Goal: Task Accomplishment & Management: Manage account settings

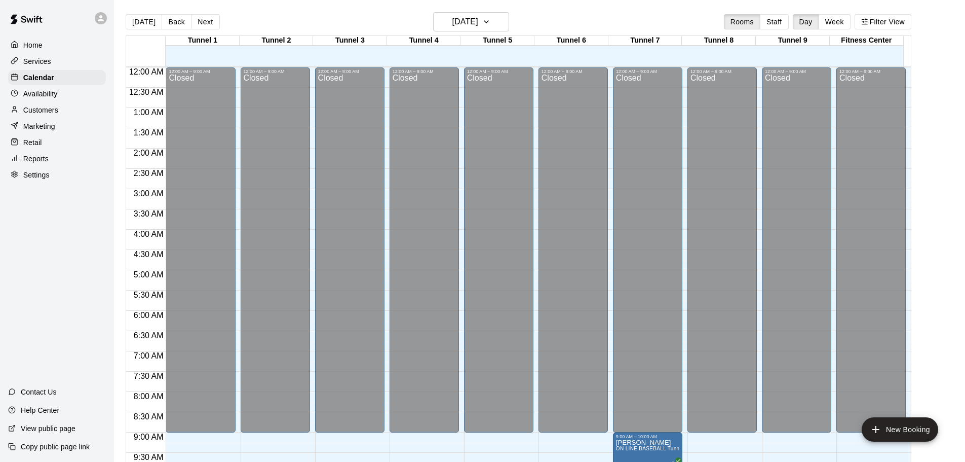
scroll to position [385, 0]
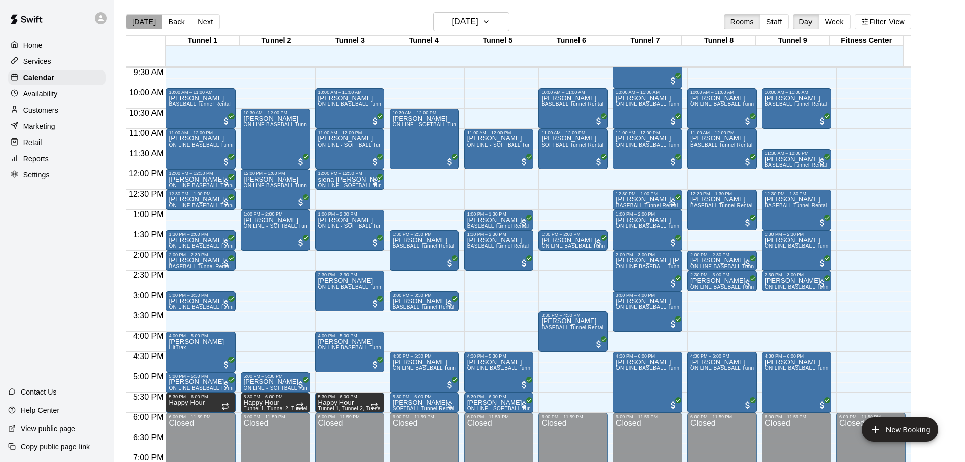
click at [147, 19] on button "[DATE]" at bounding box center [144, 21] width 36 height 15
click at [130, 27] on button "[DATE]" at bounding box center [144, 21] width 36 height 15
click at [453, 19] on h6 "[DATE]" at bounding box center [466, 22] width 26 height 14
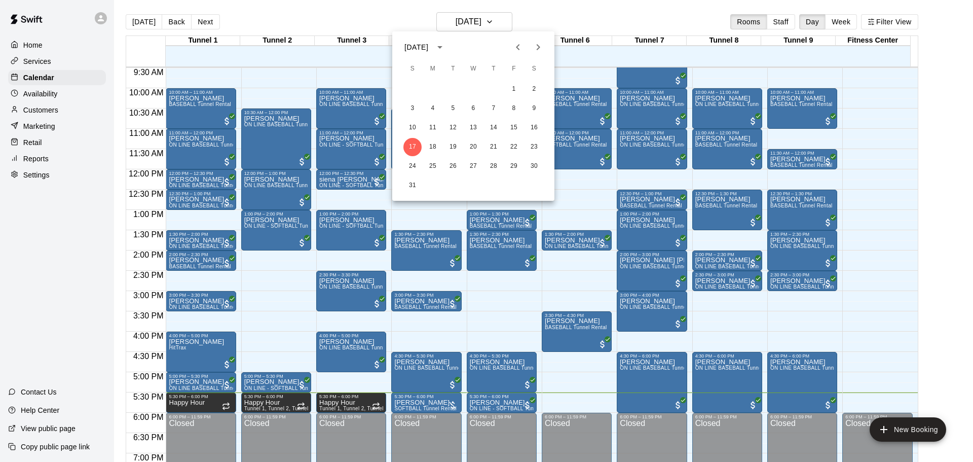
click at [397, 15] on div at bounding box center [486, 231] width 973 height 462
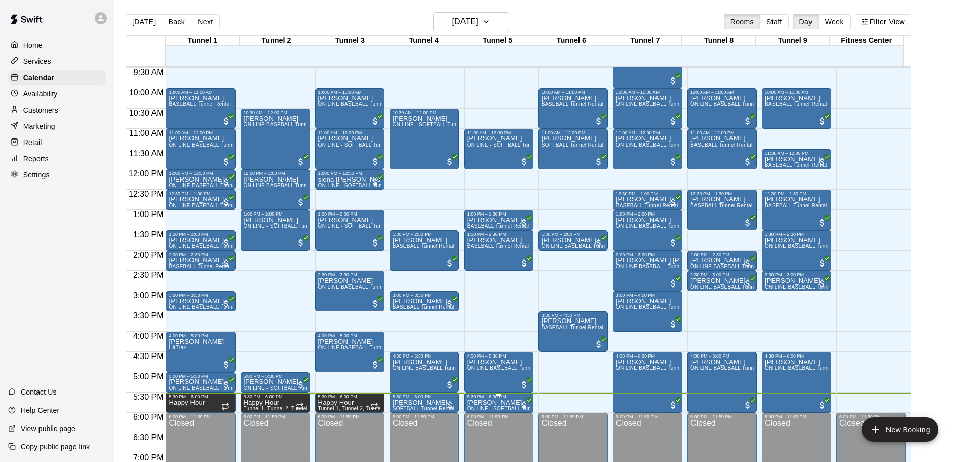
click at [498, 402] on p "[PERSON_NAME]" at bounding box center [498, 402] width 63 height 0
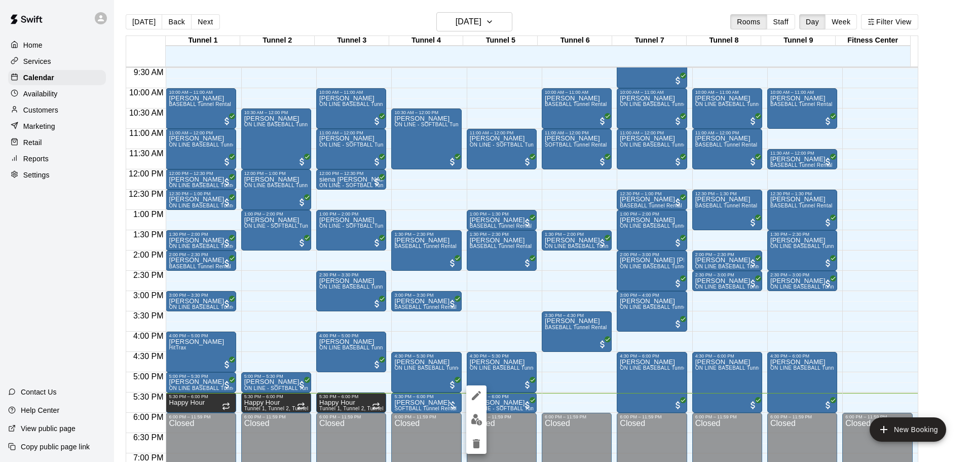
click at [946, 327] on div at bounding box center [486, 231] width 973 height 462
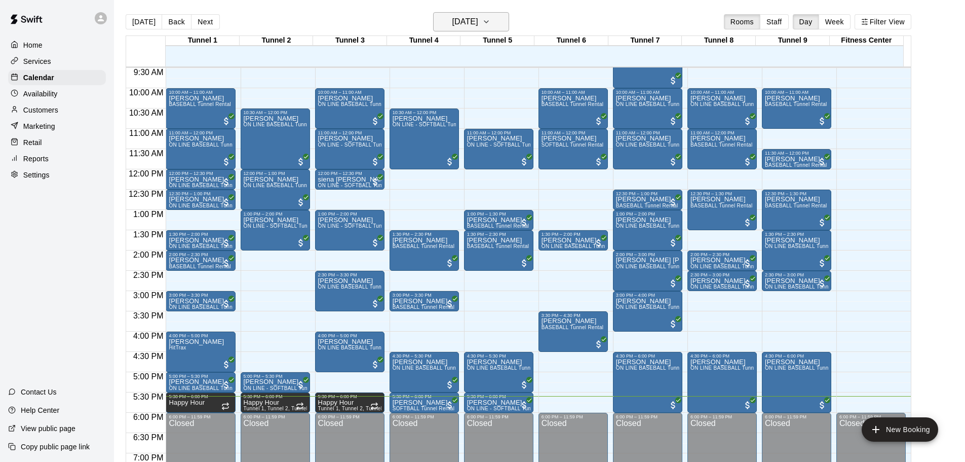
click at [461, 28] on h6 "[DATE]" at bounding box center [466, 22] width 26 height 14
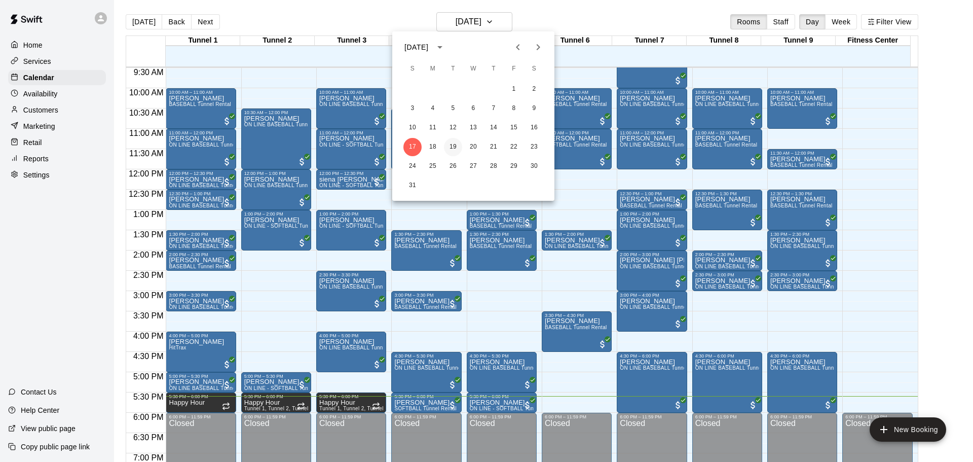
click at [454, 147] on button "19" at bounding box center [453, 147] width 18 height 18
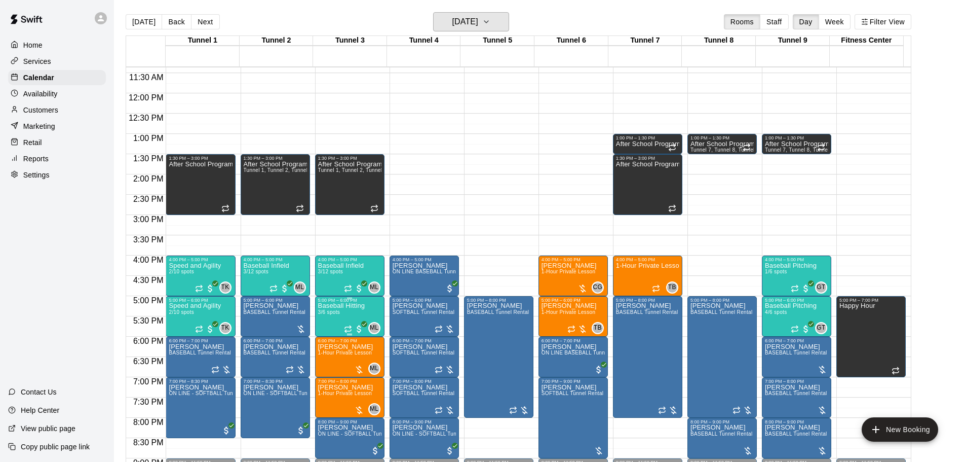
scroll to position [537, 0]
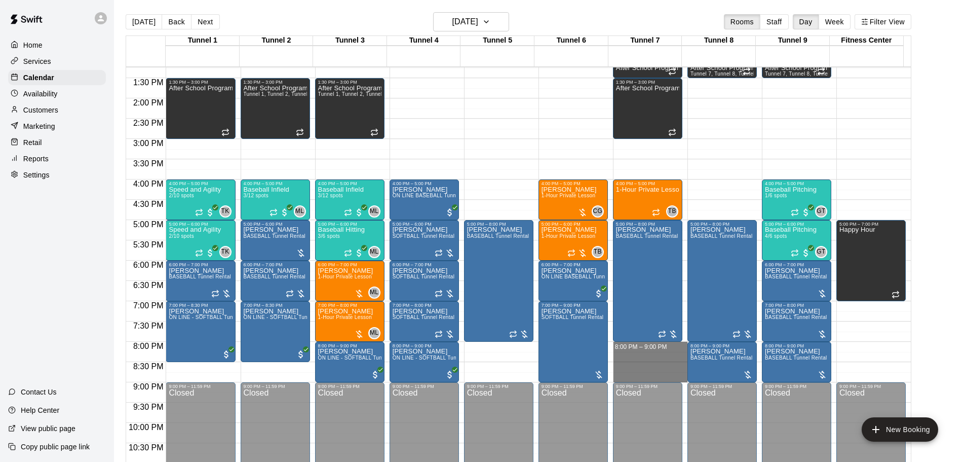
drag, startPoint x: 625, startPoint y: 343, endPoint x: 631, endPoint y: 378, distance: 35.1
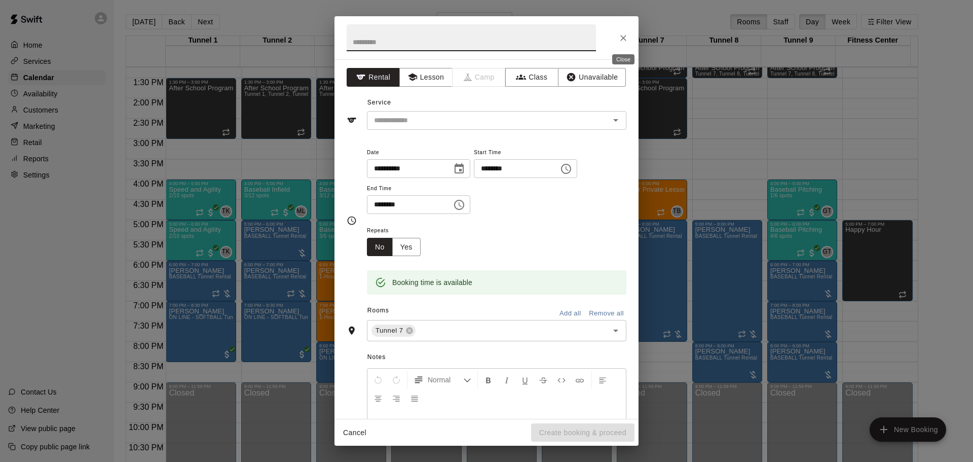
click at [626, 33] on icon "Close" at bounding box center [623, 38] width 10 height 10
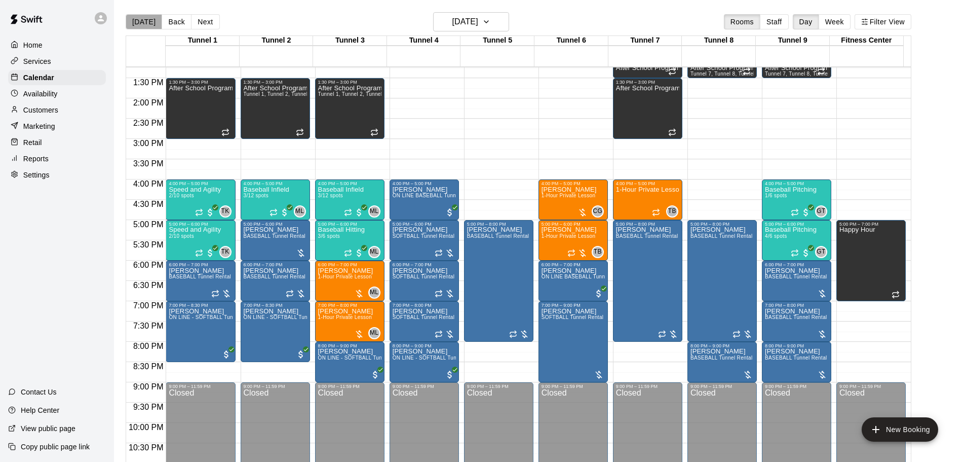
click at [150, 17] on button "[DATE]" at bounding box center [144, 21] width 36 height 15
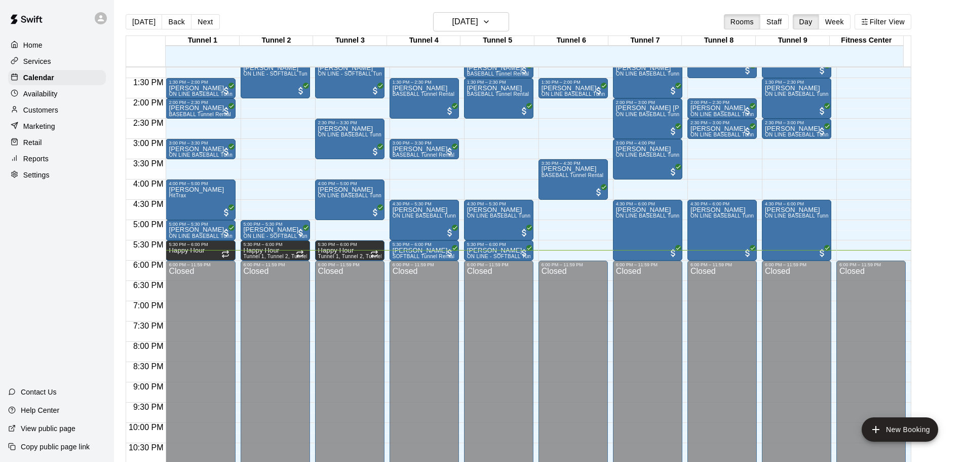
click at [471, 31] on div "[DATE] Back [DATE][DATE] Rooms Staff Day Week Filter View" at bounding box center [519, 23] width 786 height 23
click at [468, 26] on h6 "[DATE]" at bounding box center [466, 22] width 26 height 14
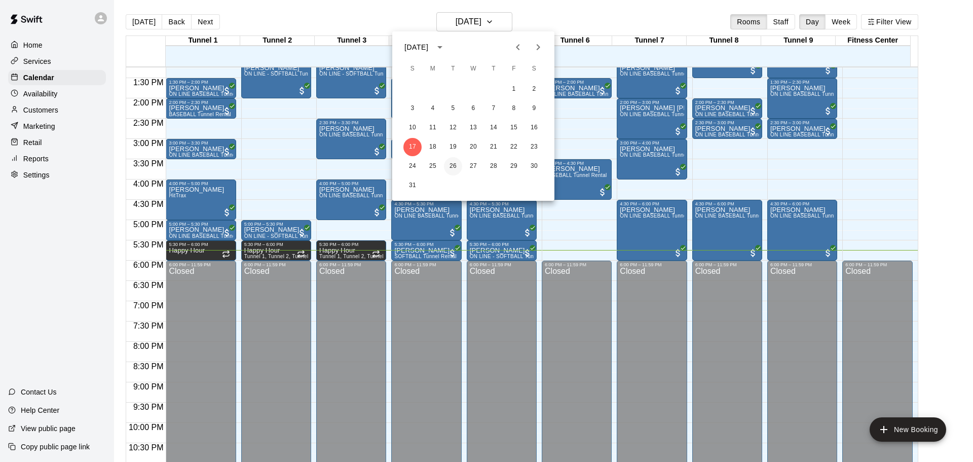
click at [448, 161] on button "26" at bounding box center [453, 166] width 18 height 18
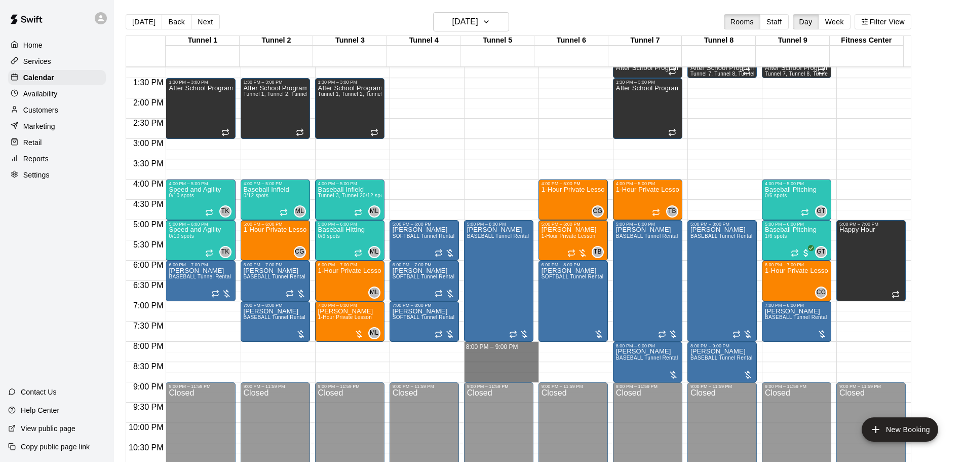
drag, startPoint x: 476, startPoint y: 344, endPoint x: 488, endPoint y: 378, distance: 35.7
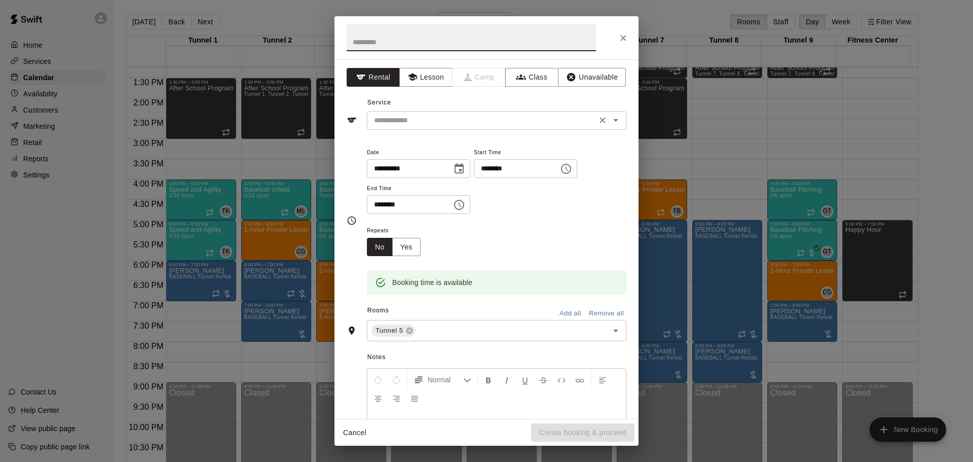
click at [395, 118] on input "text" at bounding box center [482, 120] width 224 height 13
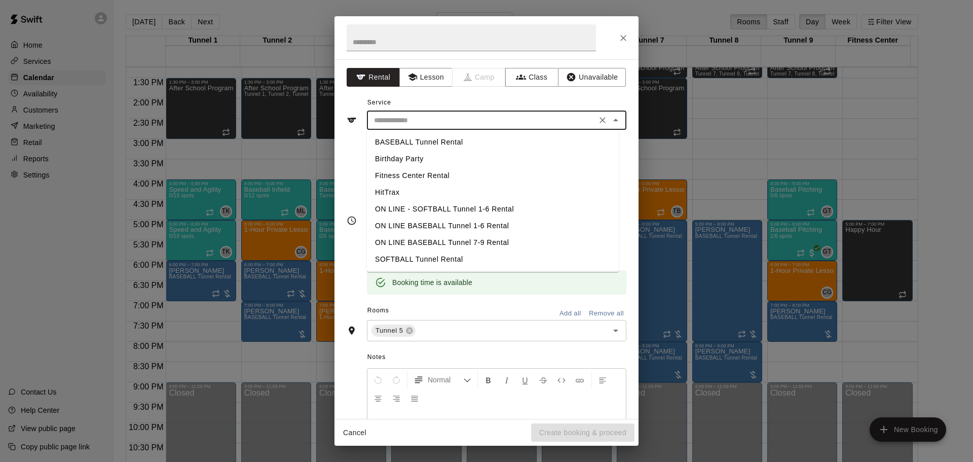
click at [397, 142] on li "BASEBALL Tunnel Rental" at bounding box center [493, 142] width 252 height 17
type input "**********"
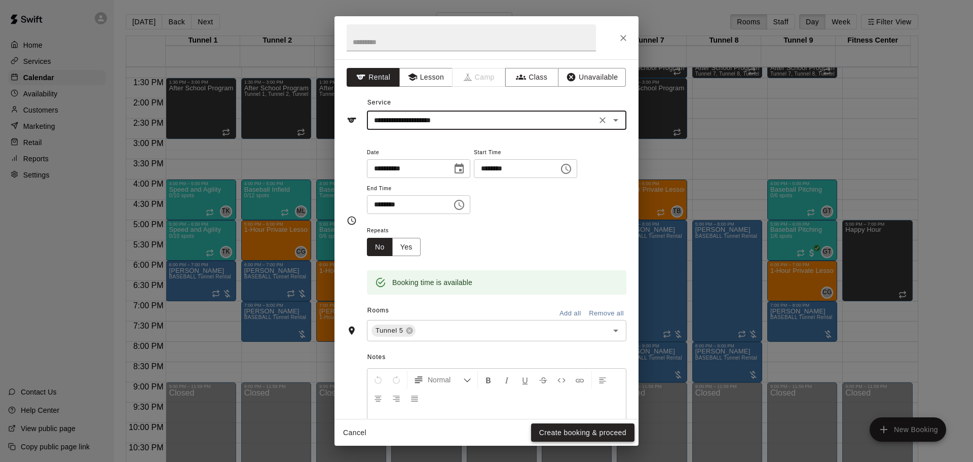
click at [588, 426] on button "Create booking & proceed" at bounding box center [582, 432] width 103 height 19
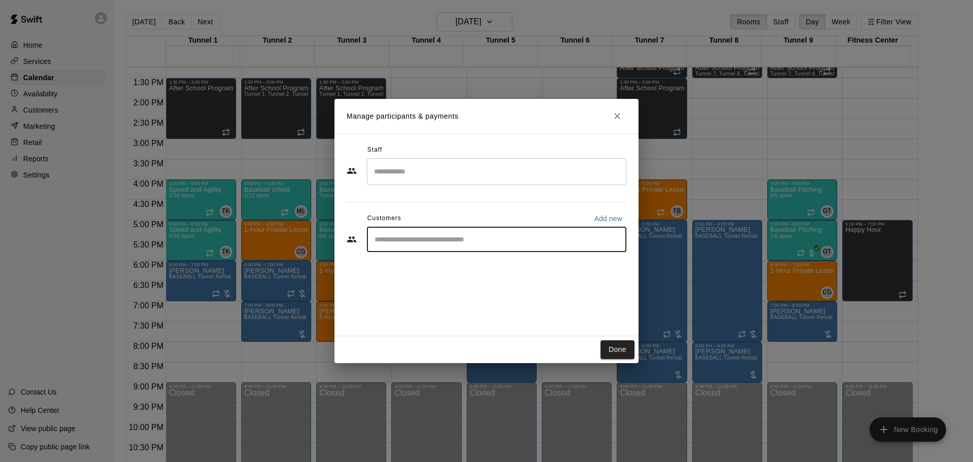
click at [403, 237] on input "Start typing to search customers..." at bounding box center [496, 239] width 250 height 10
type input "********"
click at [420, 267] on p "[PERSON_NAME]" at bounding box center [426, 262] width 62 height 11
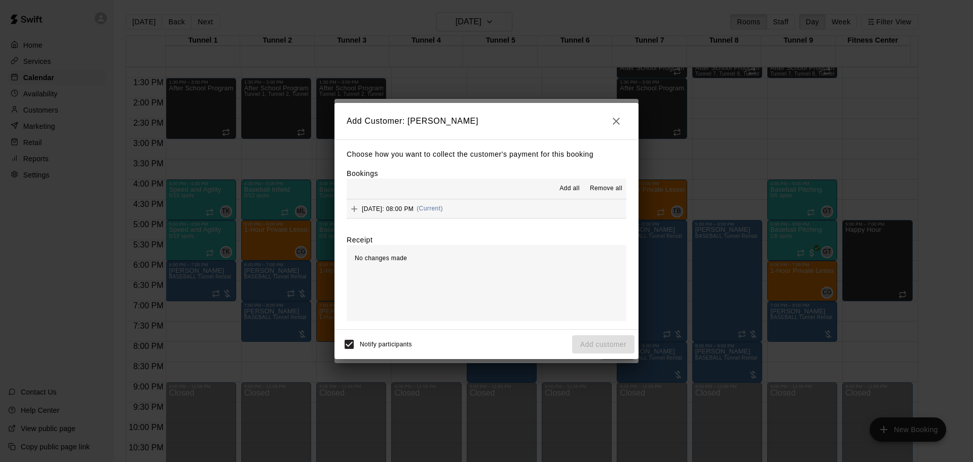
click at [498, 199] on hr at bounding box center [487, 199] width 280 height 1
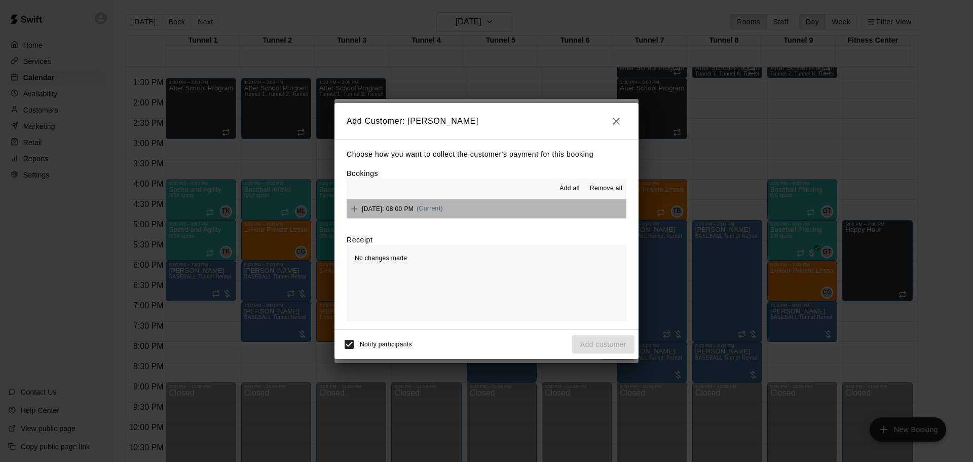
click at [499, 203] on button "[DATE]: 08:00 PM (Current)" at bounding box center [487, 208] width 280 height 19
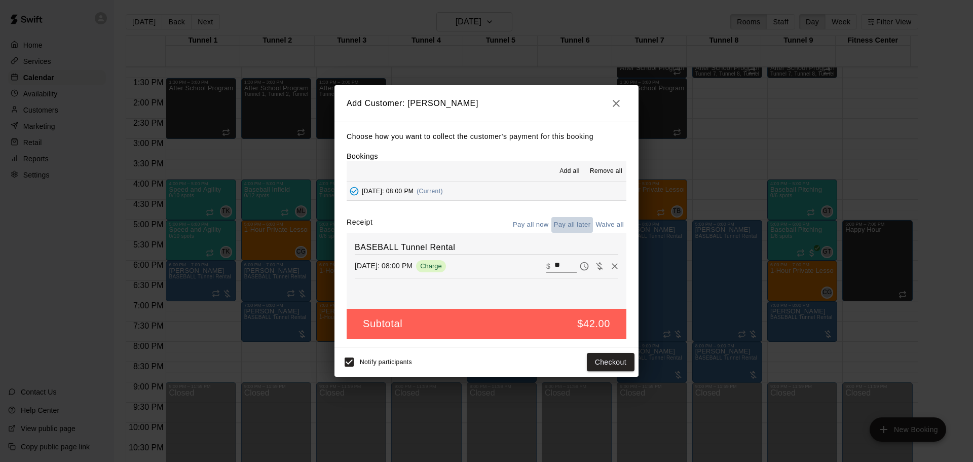
click at [570, 219] on button "Pay all later" at bounding box center [572, 225] width 42 height 16
click at [598, 363] on button "Add customer" at bounding box center [603, 362] width 62 height 19
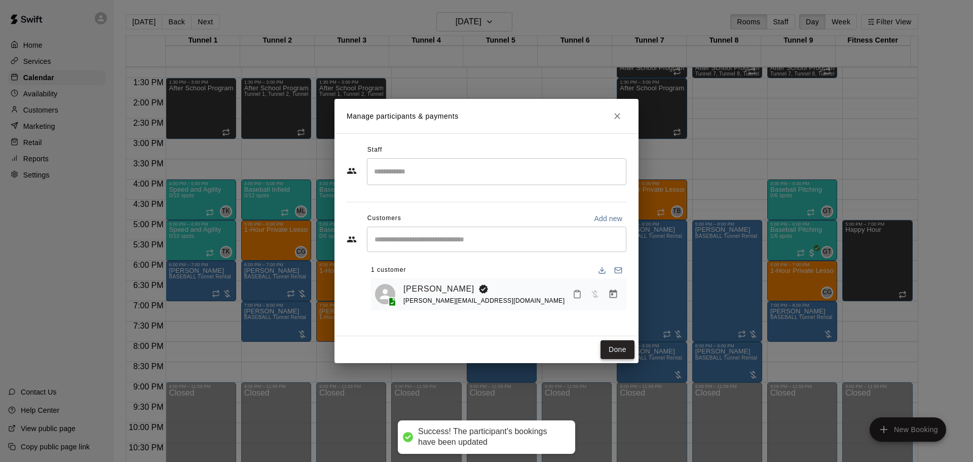
click at [612, 351] on button "Done" at bounding box center [618, 349] width 34 height 19
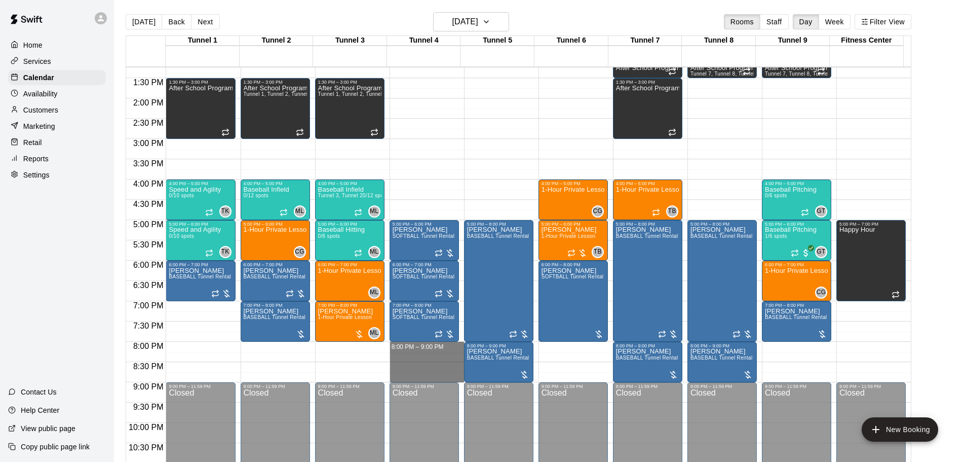
drag, startPoint x: 426, startPoint y: 344, endPoint x: 429, endPoint y: 378, distance: 33.6
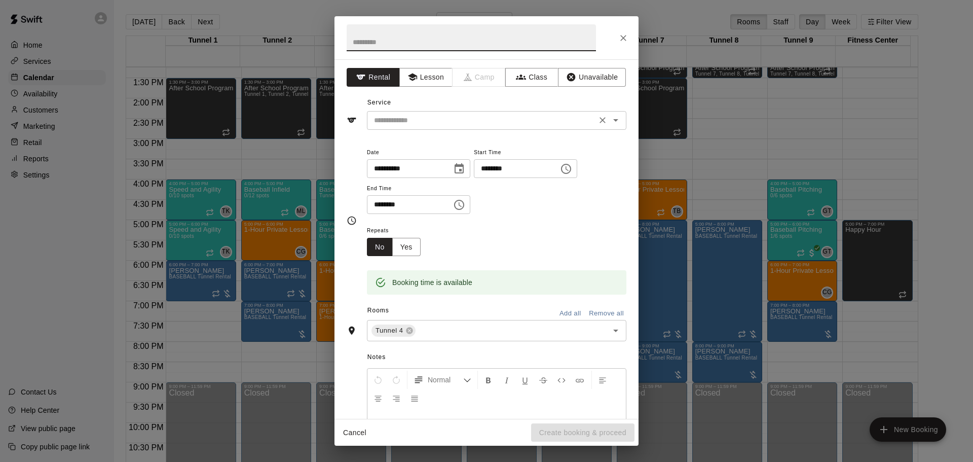
click at [411, 121] on input "text" at bounding box center [482, 120] width 224 height 13
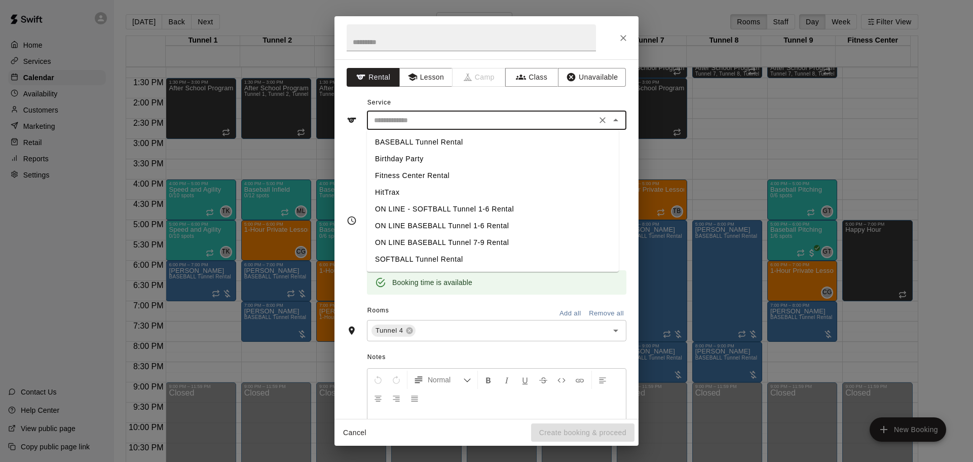
click at [413, 144] on li "BASEBALL Tunnel Rental" at bounding box center [493, 142] width 252 height 17
type input "**********"
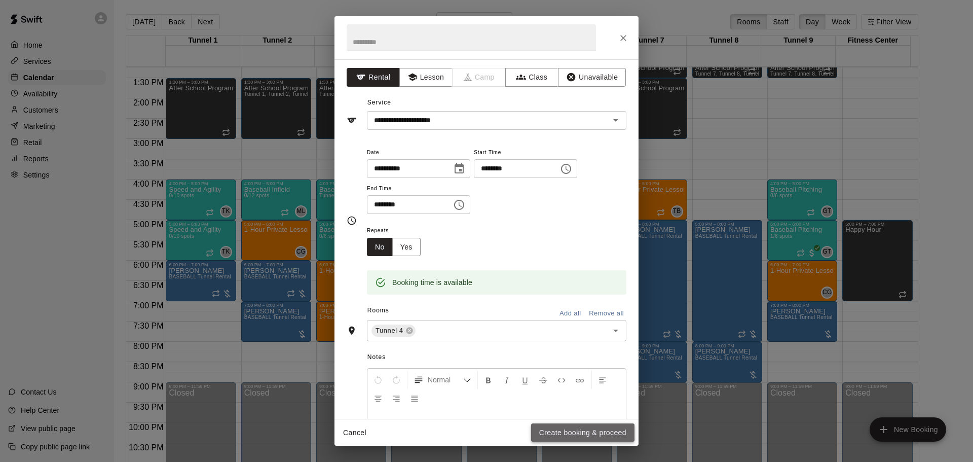
click at [617, 431] on button "Create booking & proceed" at bounding box center [582, 432] width 103 height 19
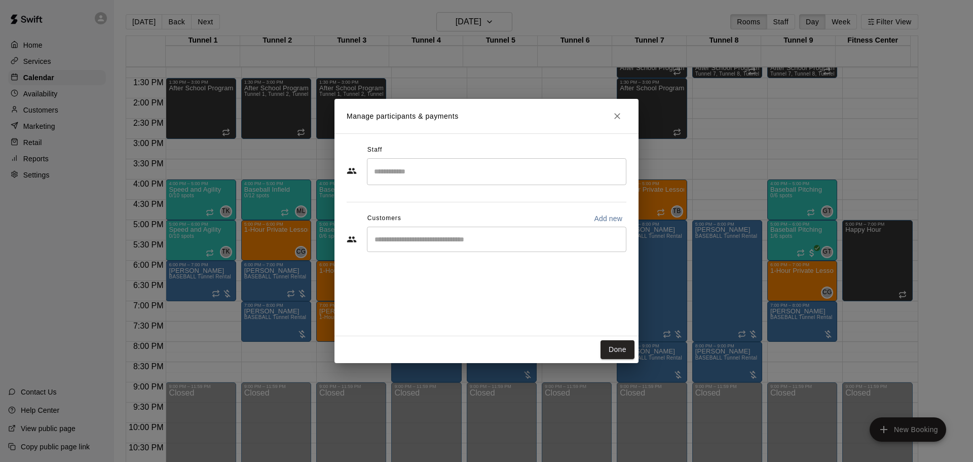
click at [470, 232] on div "​" at bounding box center [496, 239] width 259 height 25
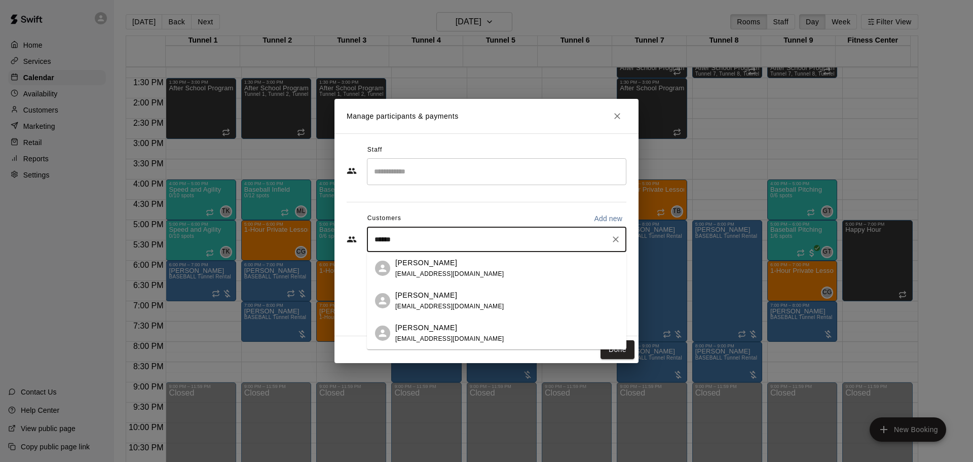
type input "*******"
click at [611, 245] on button "Clear" at bounding box center [616, 239] width 14 height 14
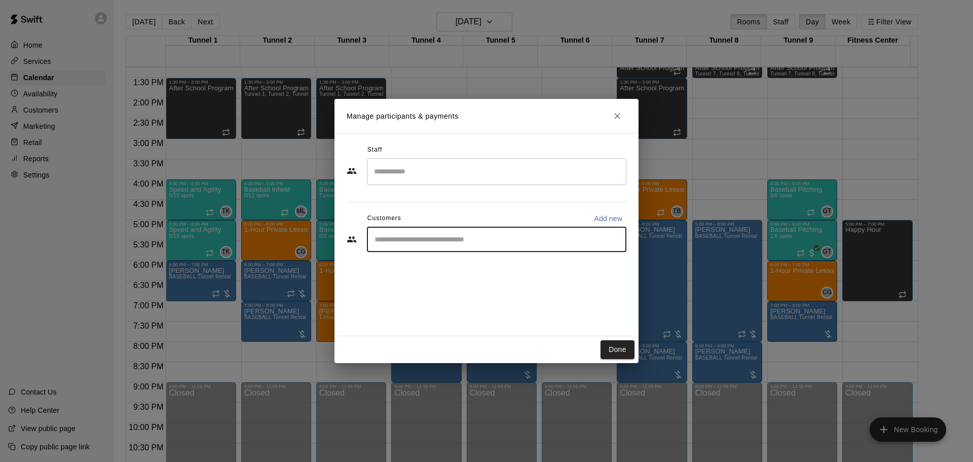
click at [628, 339] on div "Done" at bounding box center [486, 349] width 304 height 27
click at [609, 344] on button "Done" at bounding box center [618, 349] width 34 height 19
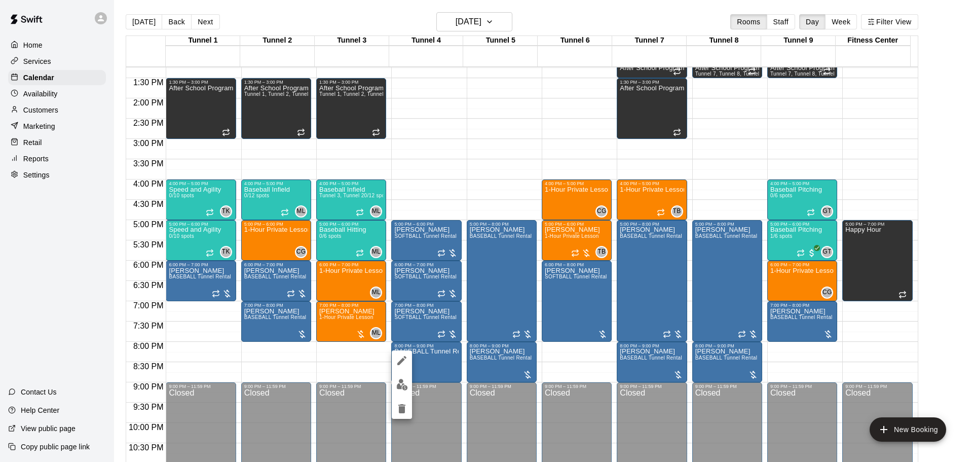
click at [406, 373] on div at bounding box center [402, 384] width 20 height 68
click at [405, 387] on img "edit" at bounding box center [402, 385] width 12 height 12
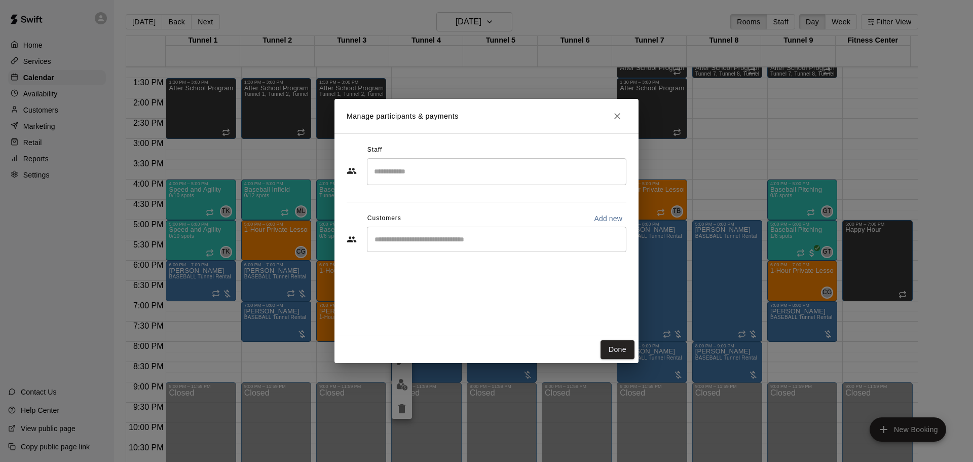
click at [398, 235] on input "Start typing to search customers..." at bounding box center [496, 239] width 250 height 10
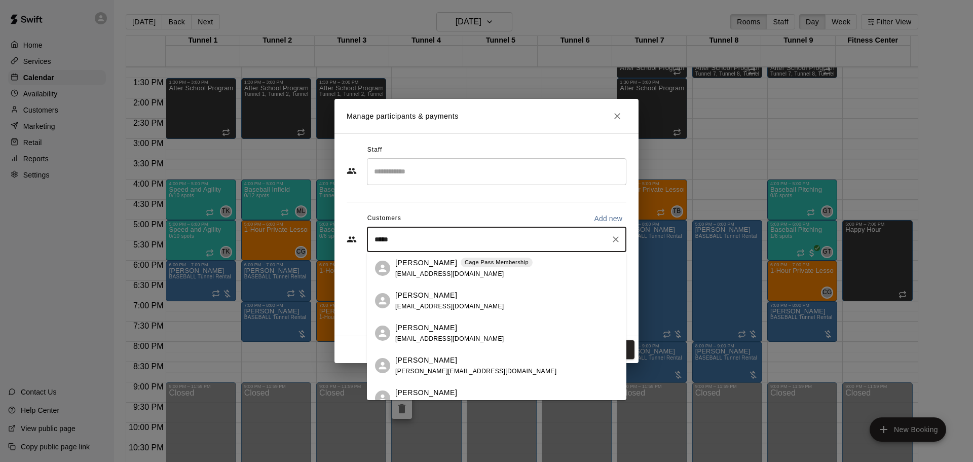
type input "******"
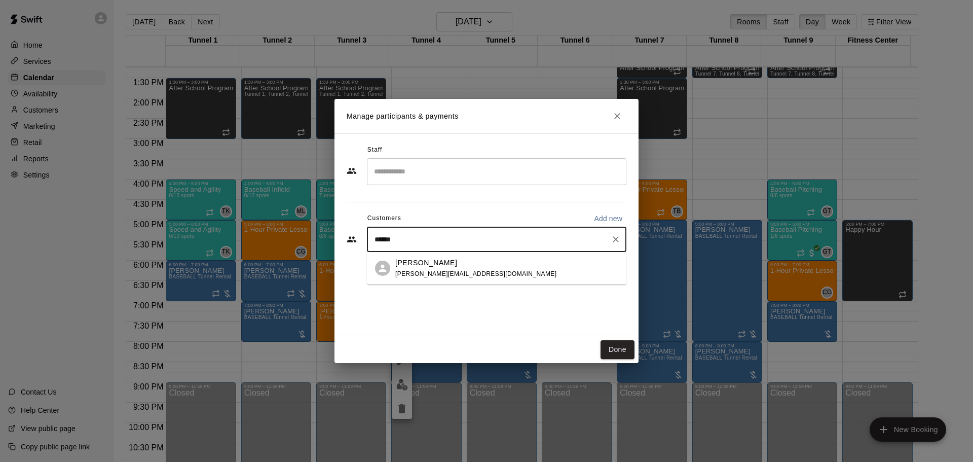
click at [432, 273] on span "[PERSON_NAME][EMAIL_ADDRESS][DOMAIN_NAME]" at bounding box center [475, 273] width 161 height 7
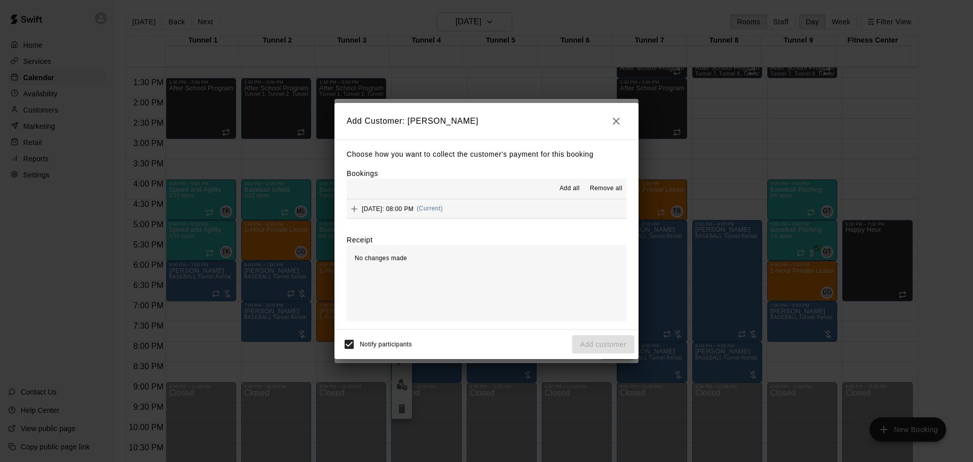
click at [414, 209] on span "[DATE]: 08:00 PM" at bounding box center [388, 208] width 52 height 7
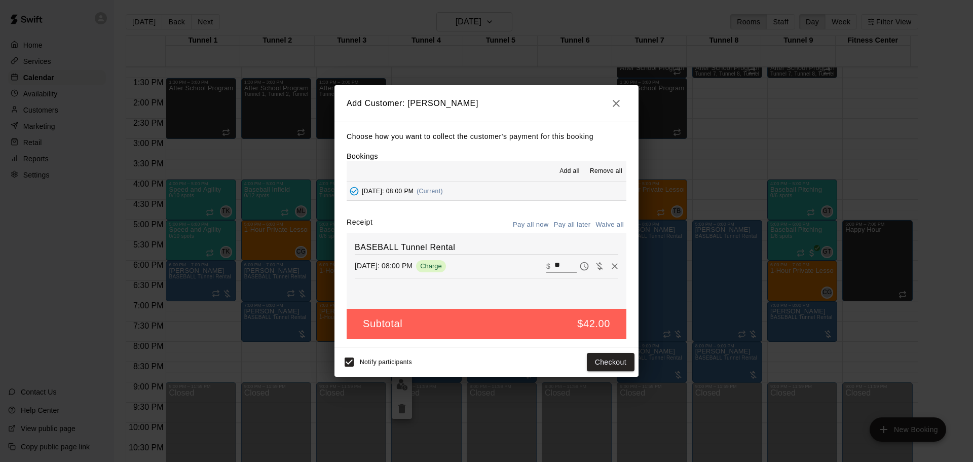
click at [570, 224] on button "Pay all later" at bounding box center [572, 225] width 42 height 16
click at [613, 356] on button "Add customer" at bounding box center [603, 362] width 62 height 19
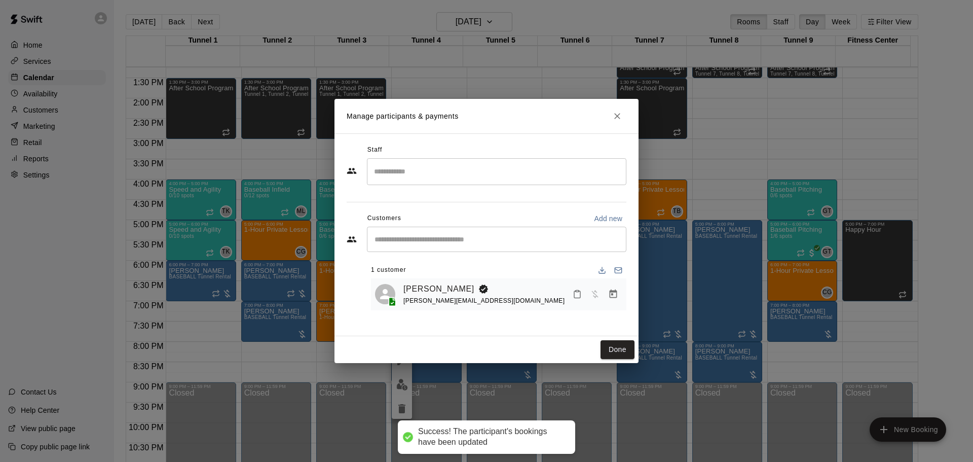
click at [611, 338] on div "Done" at bounding box center [486, 349] width 304 height 27
click at [624, 344] on button "Done" at bounding box center [618, 349] width 34 height 19
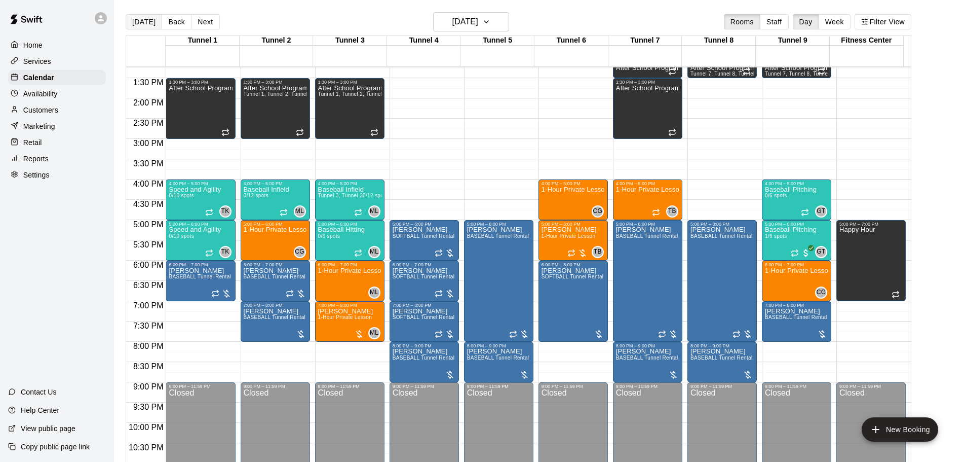
click at [155, 28] on button "[DATE]" at bounding box center [144, 21] width 36 height 15
